Goal: Transaction & Acquisition: Purchase product/service

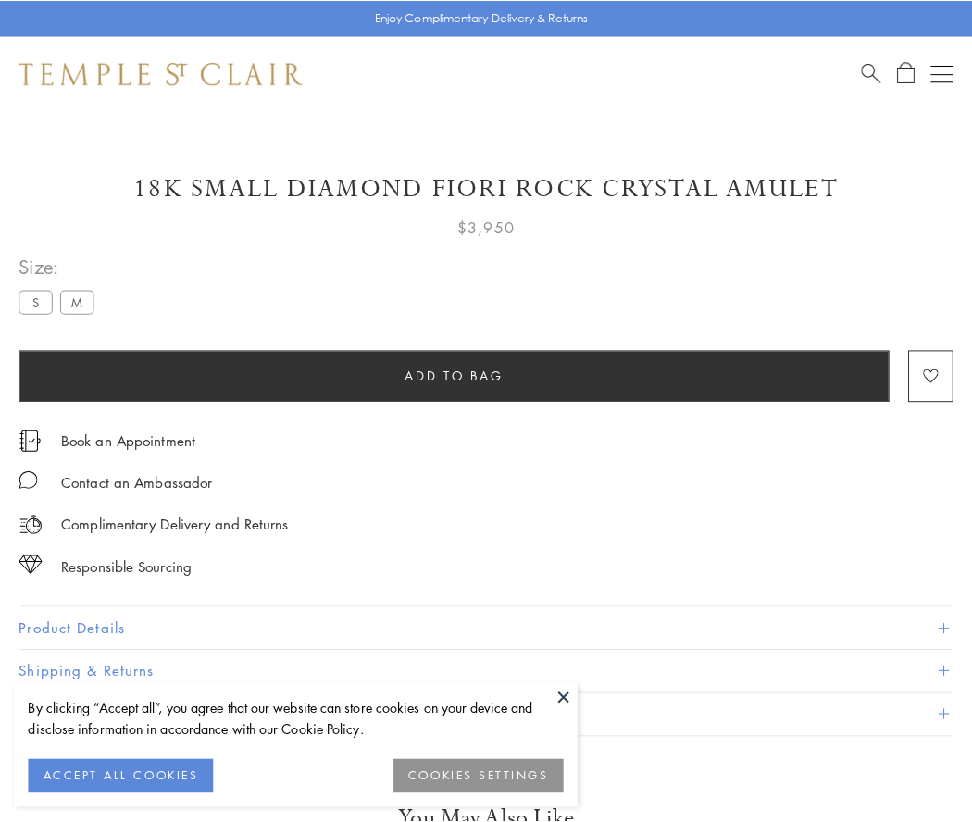
scroll to position [80, 0]
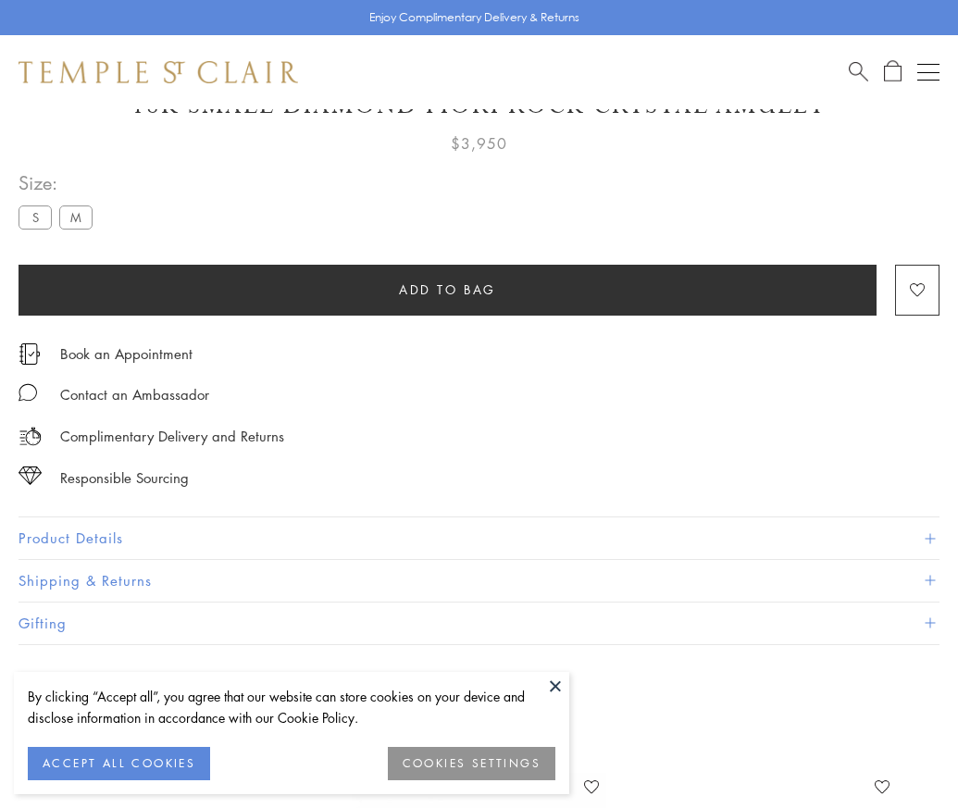
click at [447, 289] on span "Add to bag" at bounding box center [447, 290] width 97 height 20
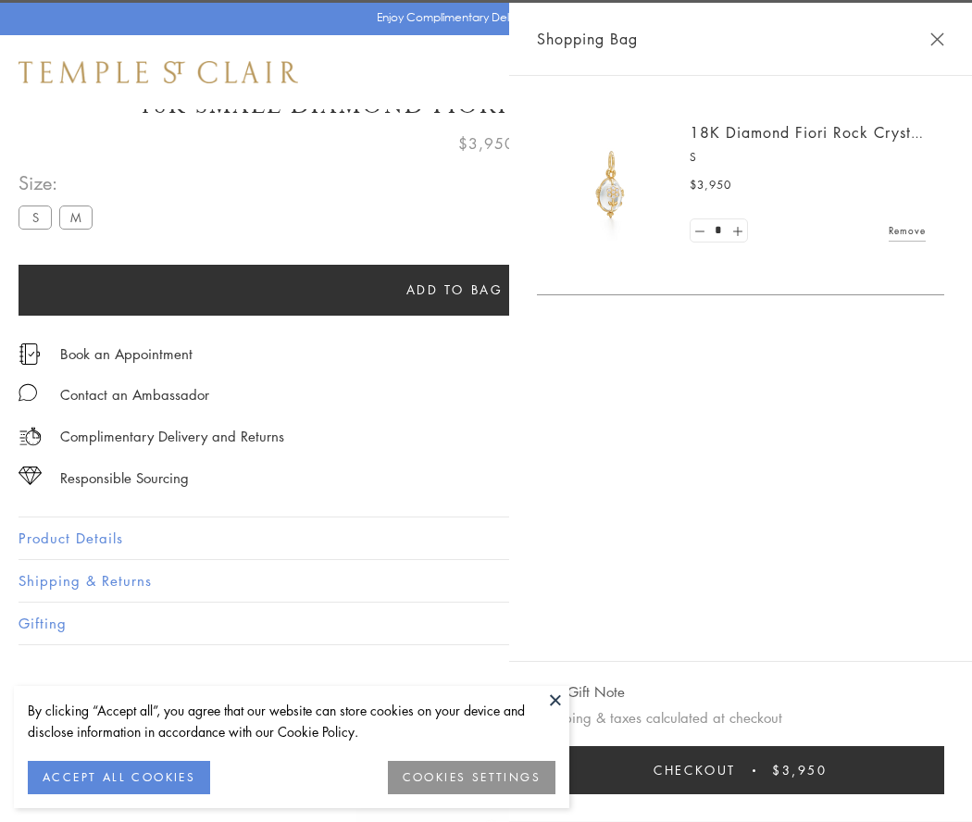
click at [736, 770] on span "Checkout" at bounding box center [695, 770] width 82 height 20
